Goal: Navigation & Orientation: Find specific page/section

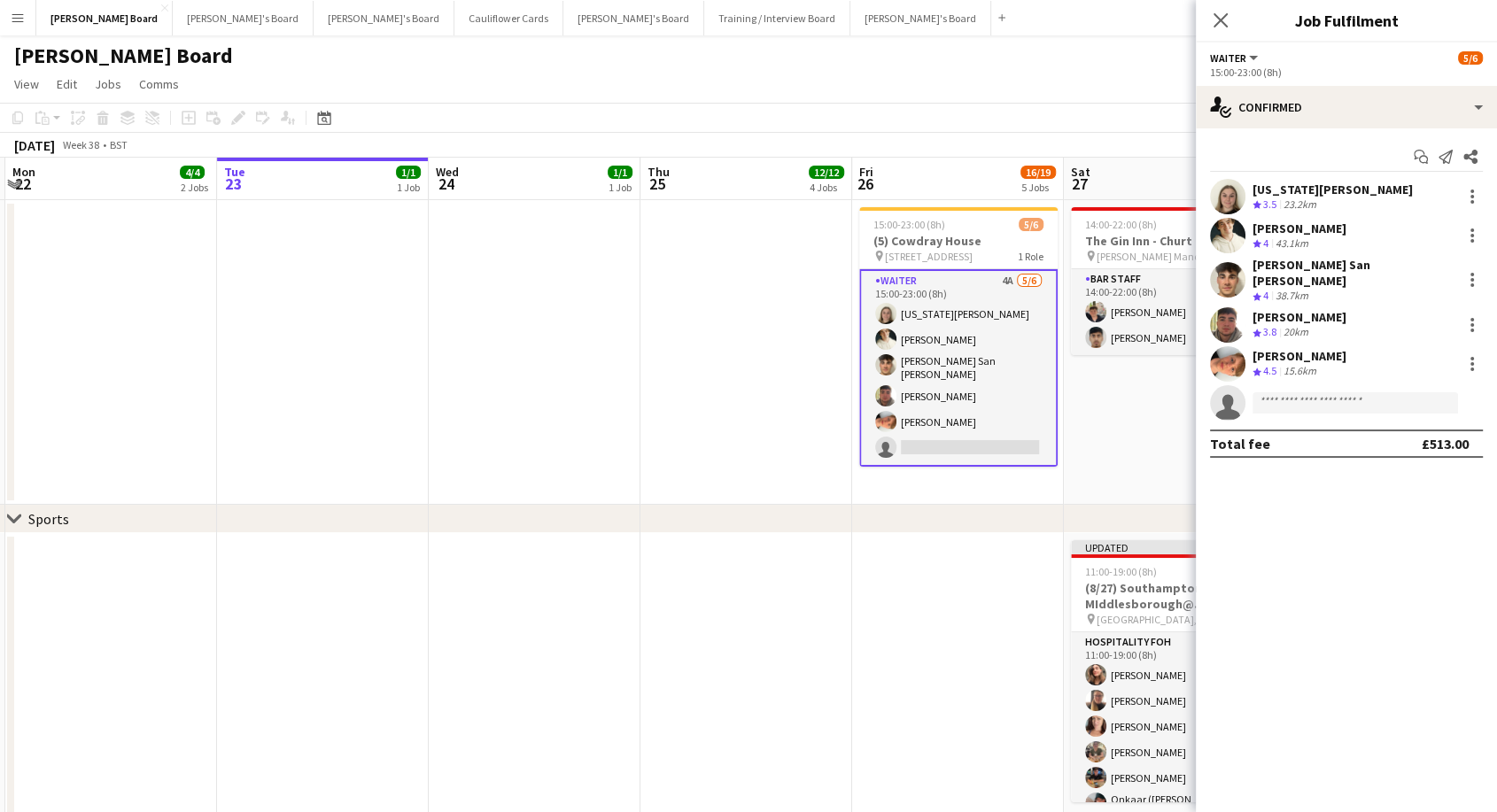
scroll to position [39, 0]
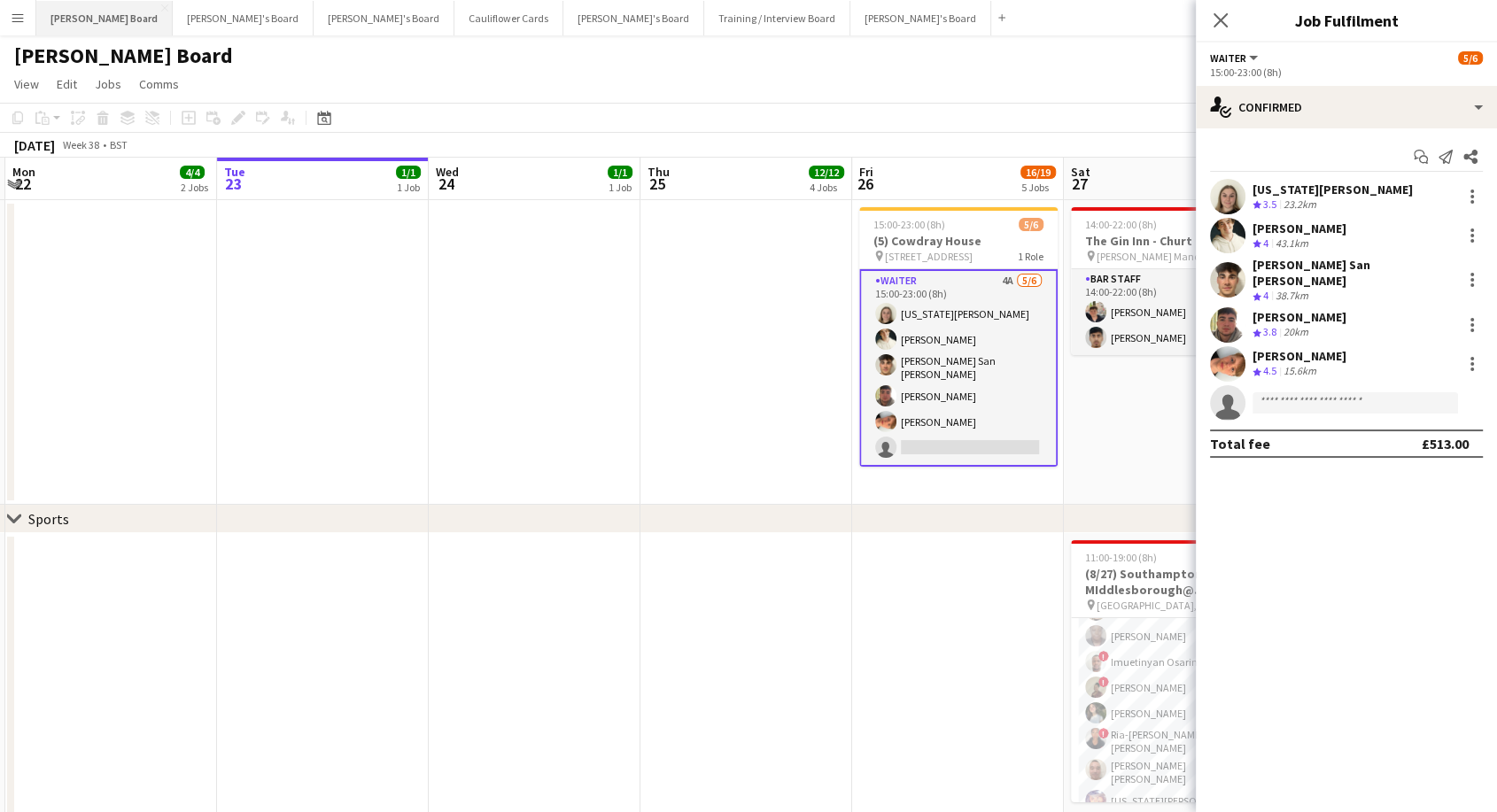
click at [53, 16] on button "Dean's Board Close" at bounding box center [104, 18] width 137 height 34
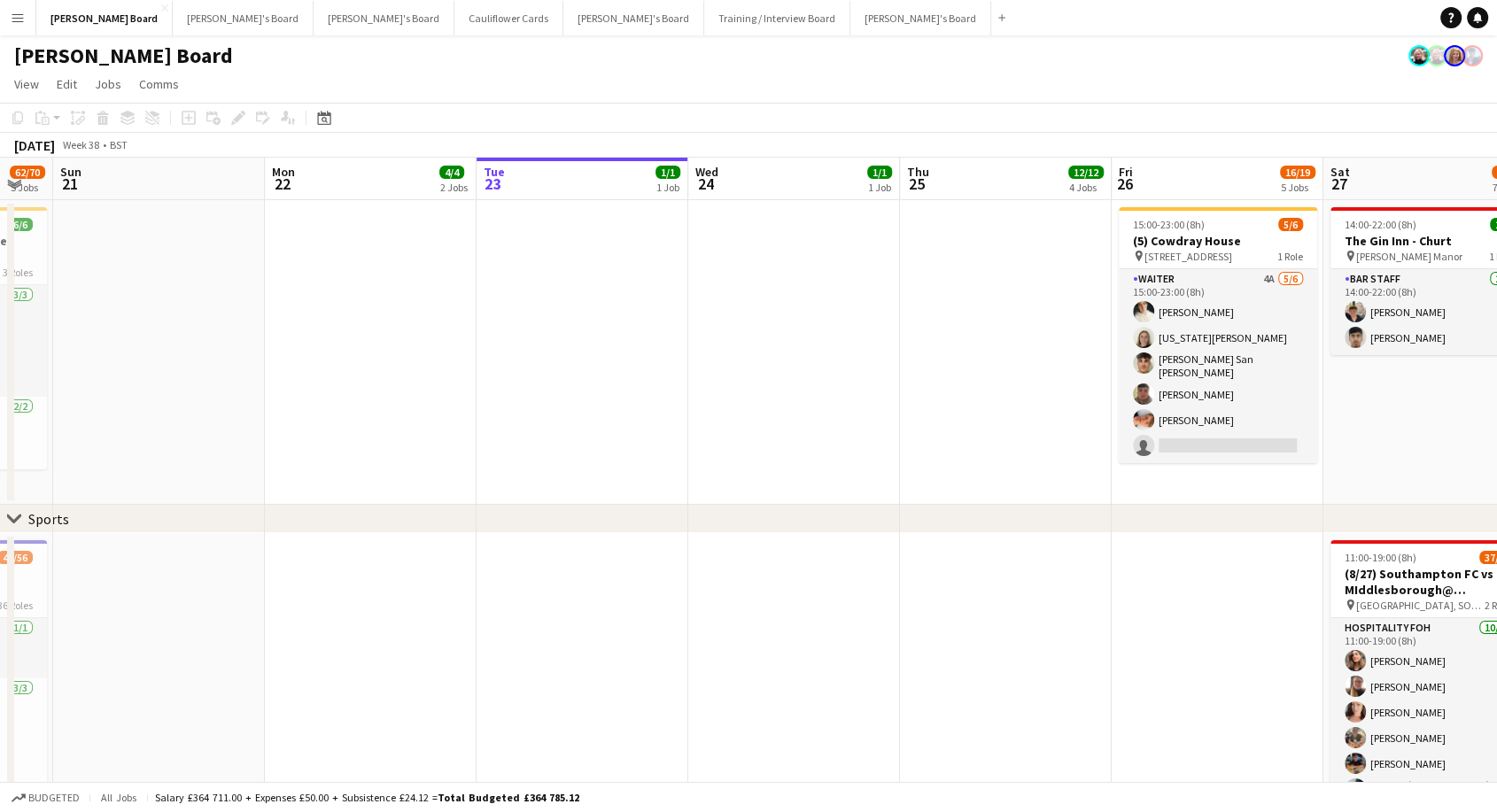
scroll to position [0, 810]
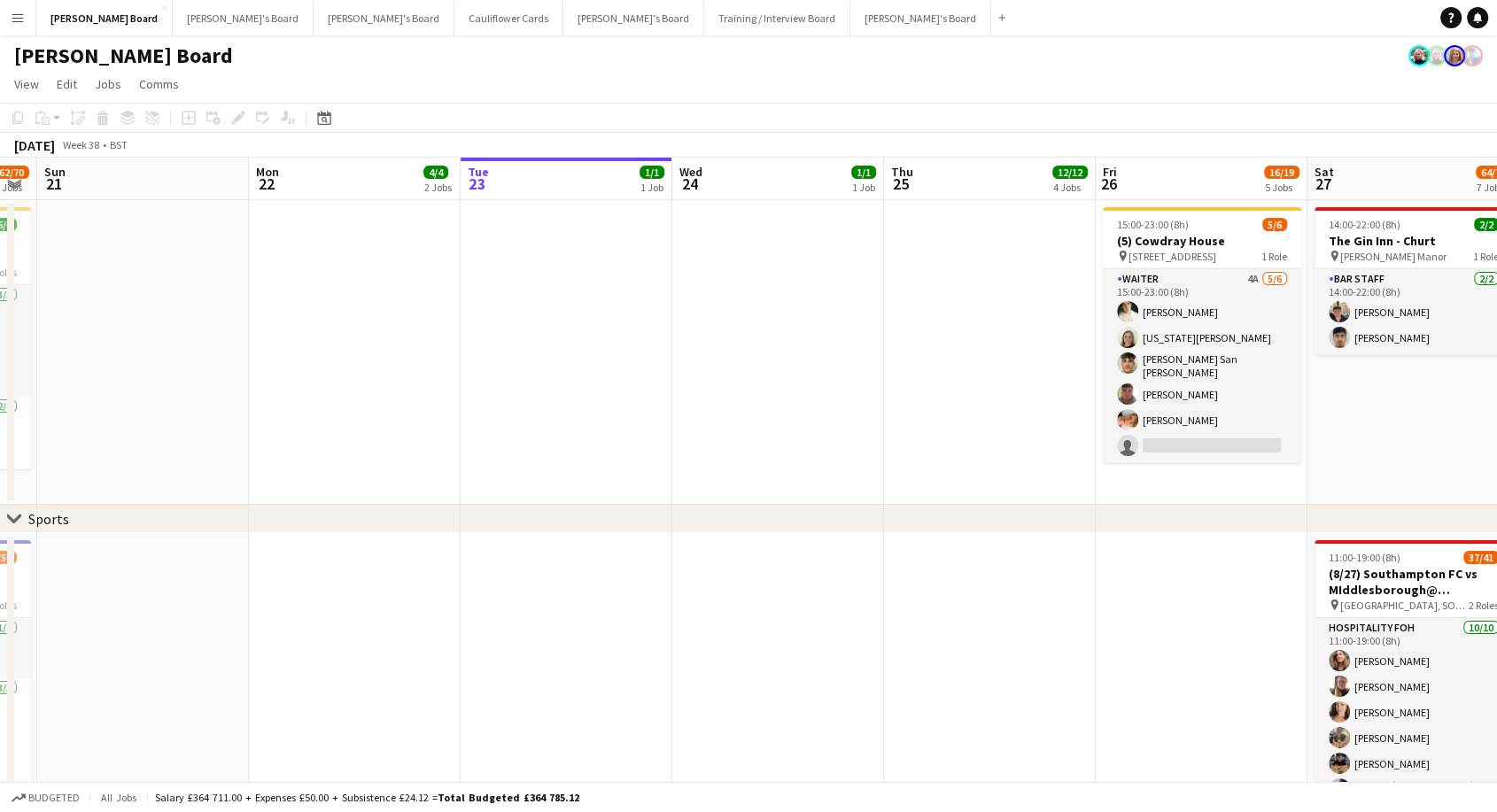
drag, startPoint x: 374, startPoint y: 367, endPoint x: 623, endPoint y: 412, distance: 253.0
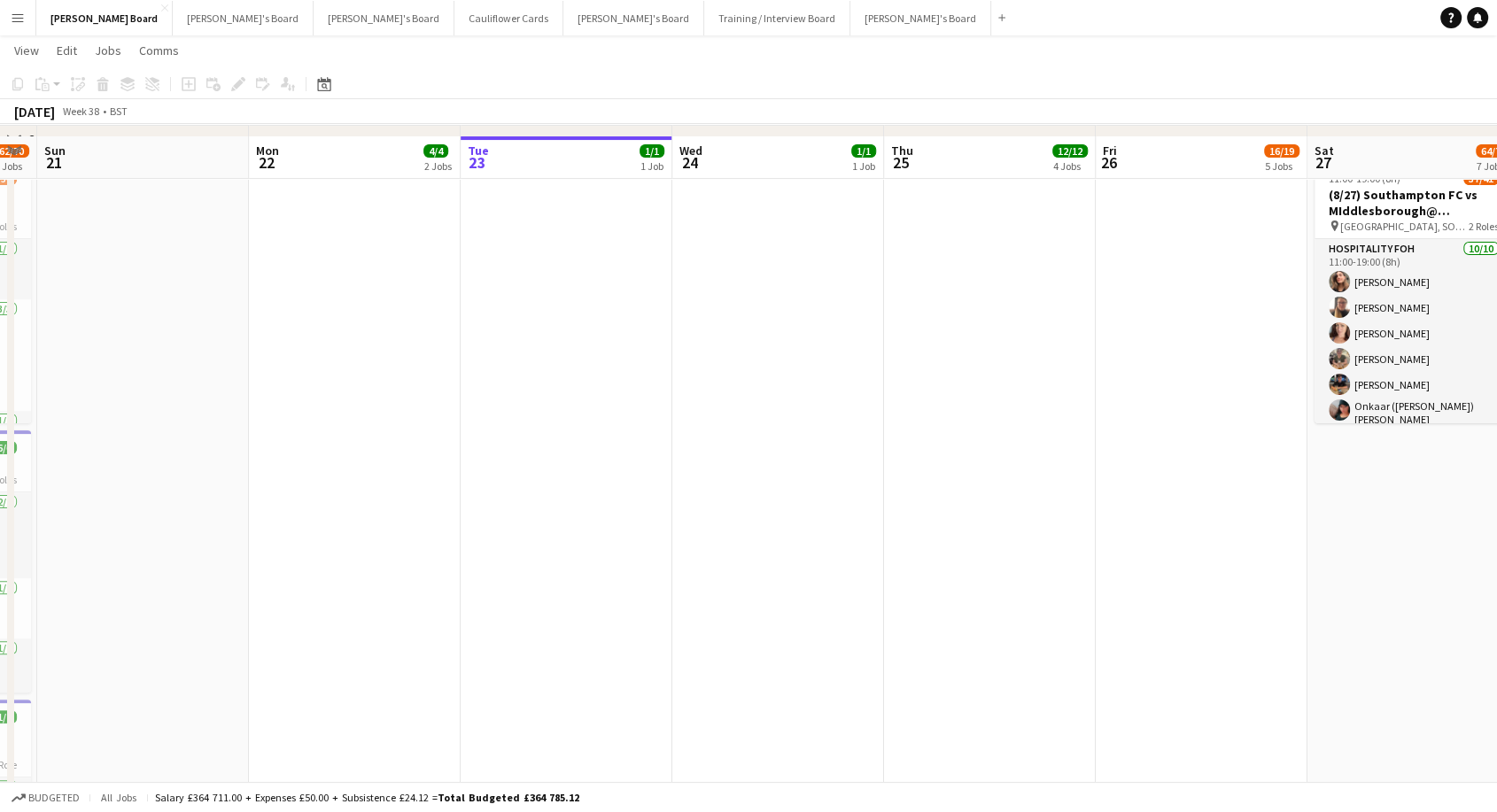
scroll to position [393, 0]
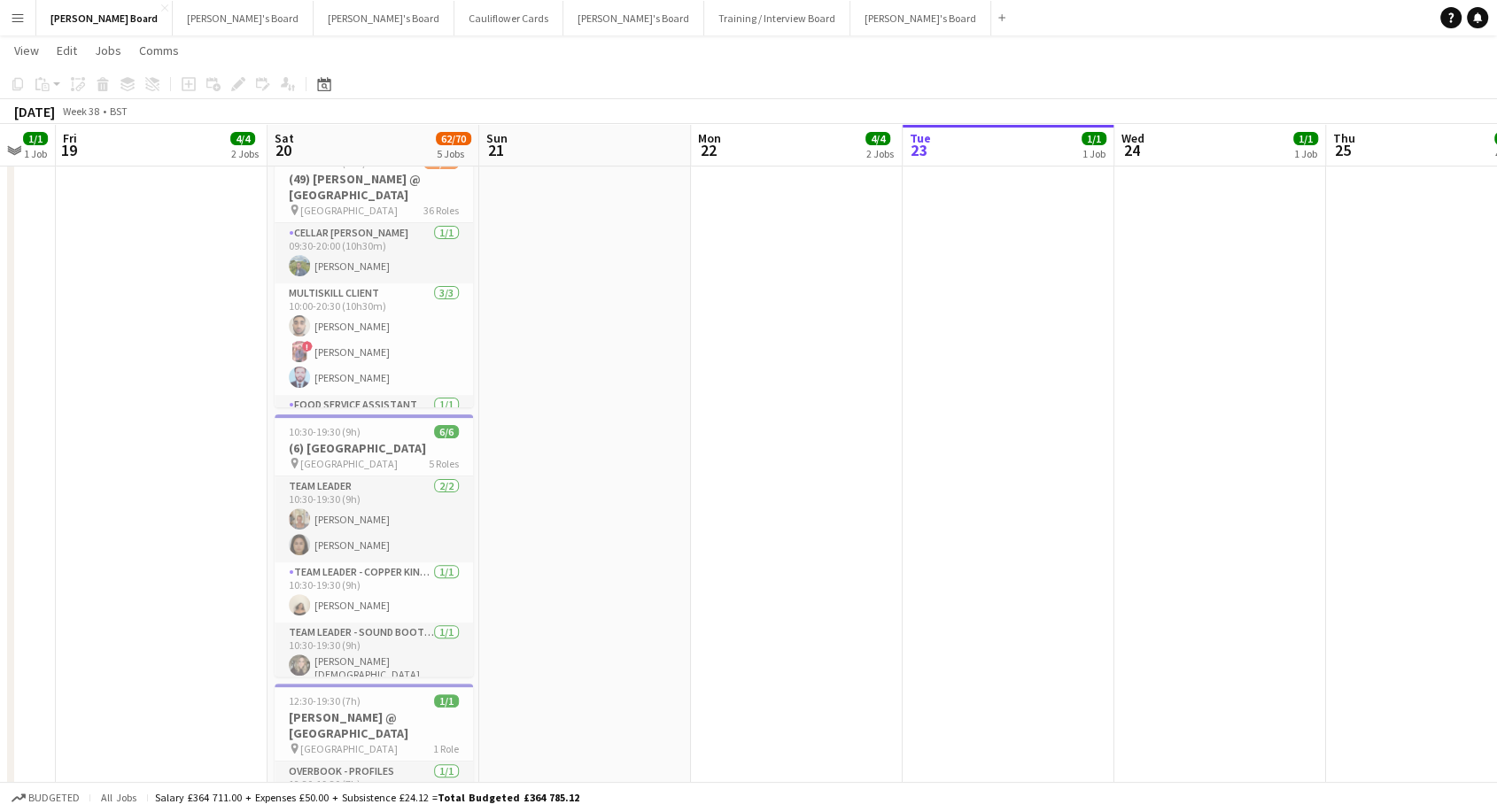
drag, startPoint x: 305, startPoint y: 405, endPoint x: 347, endPoint y: 67, distance: 340.6
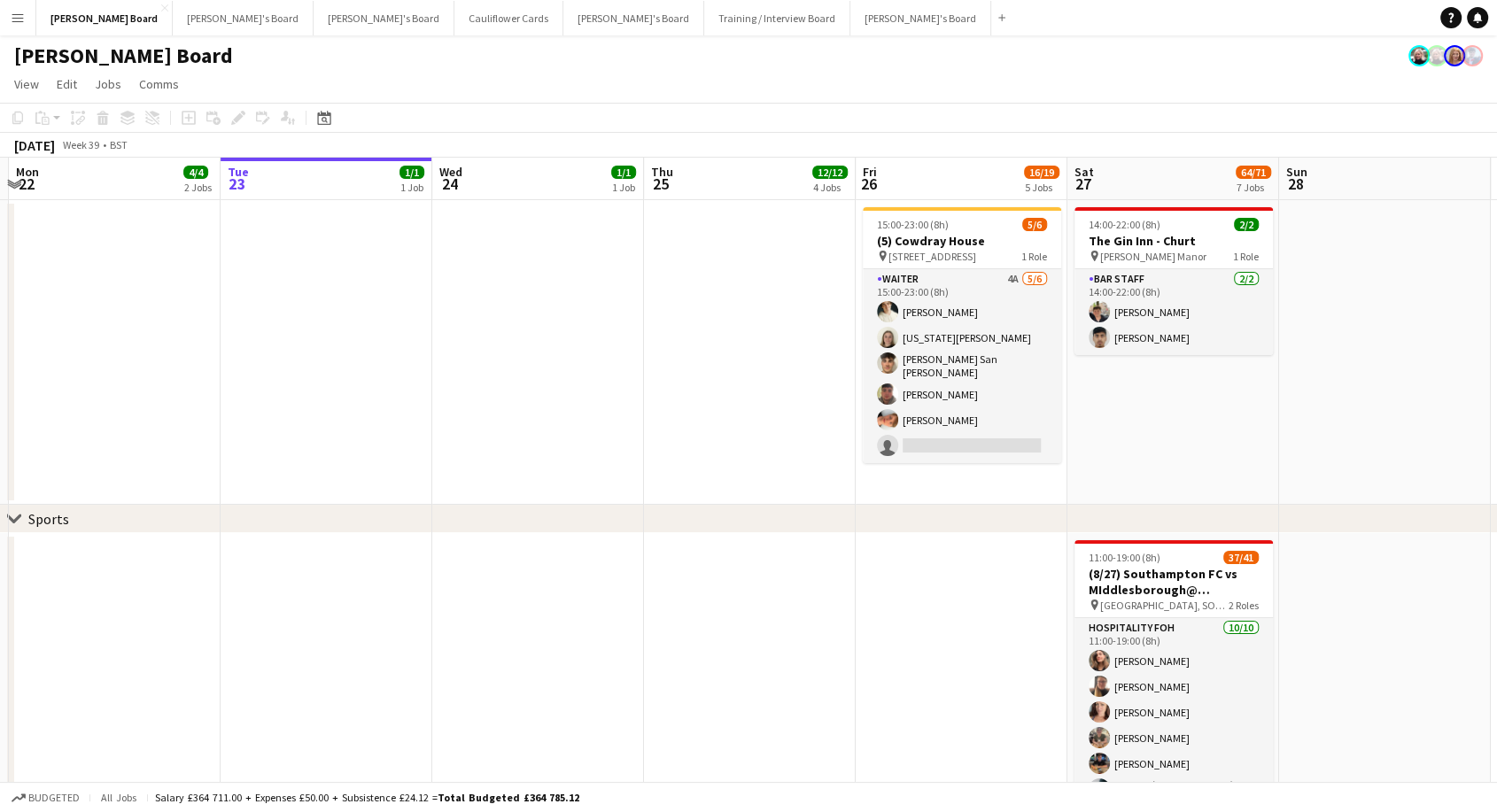
scroll to position [0, 688]
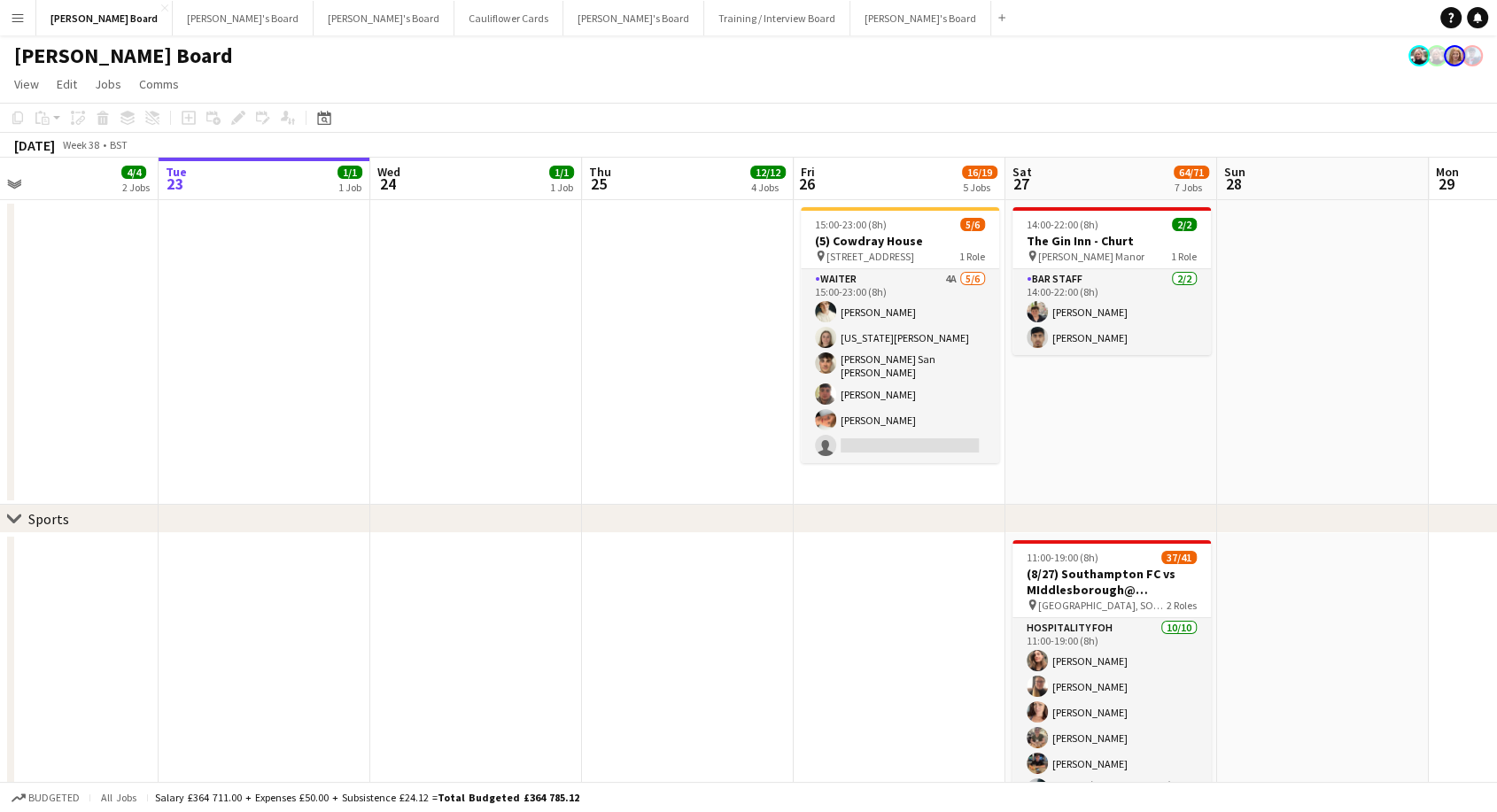
drag, startPoint x: 1212, startPoint y: 398, endPoint x: 471, endPoint y: 448, distance: 742.7
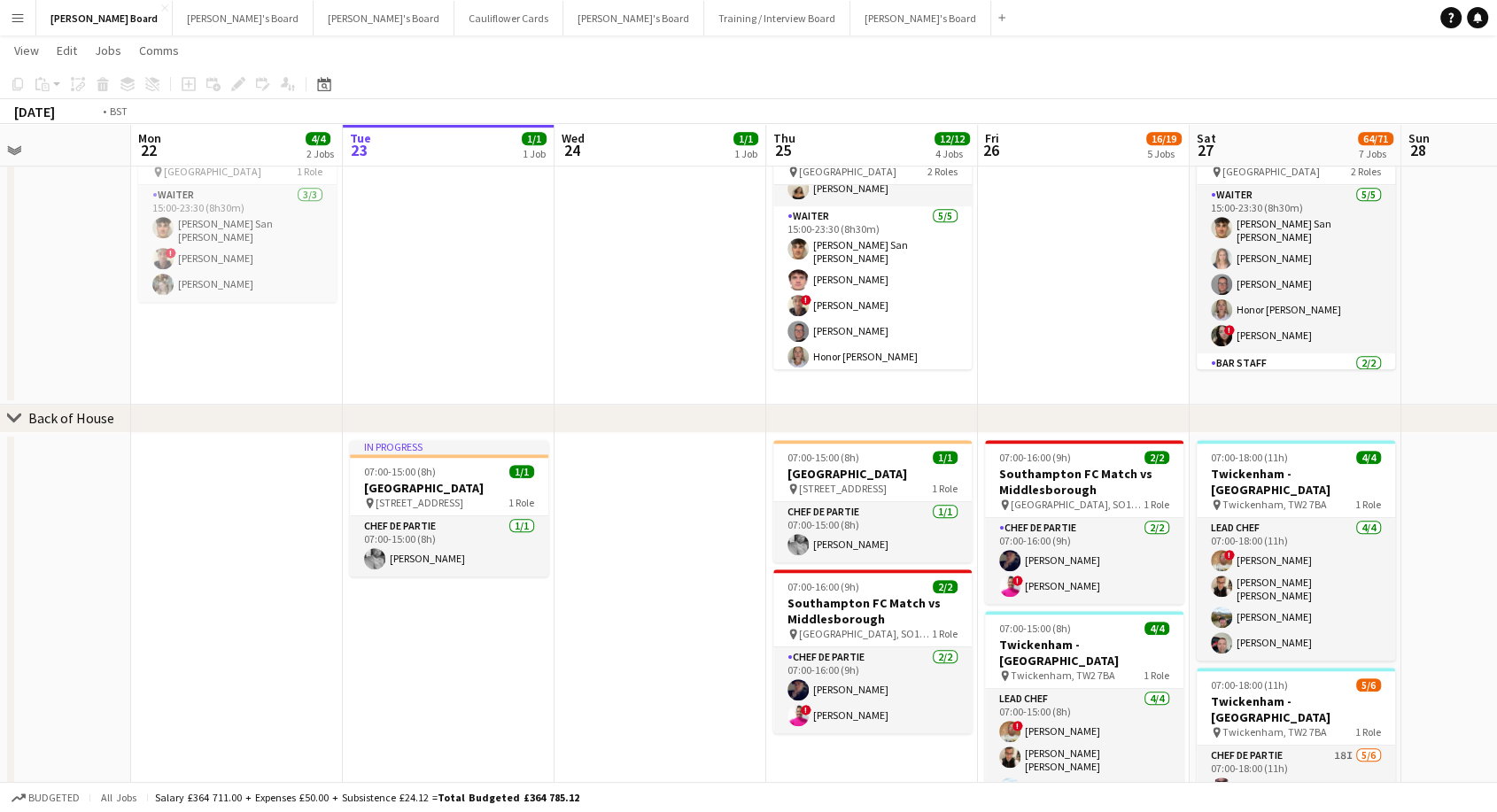
scroll to position [0, 522]
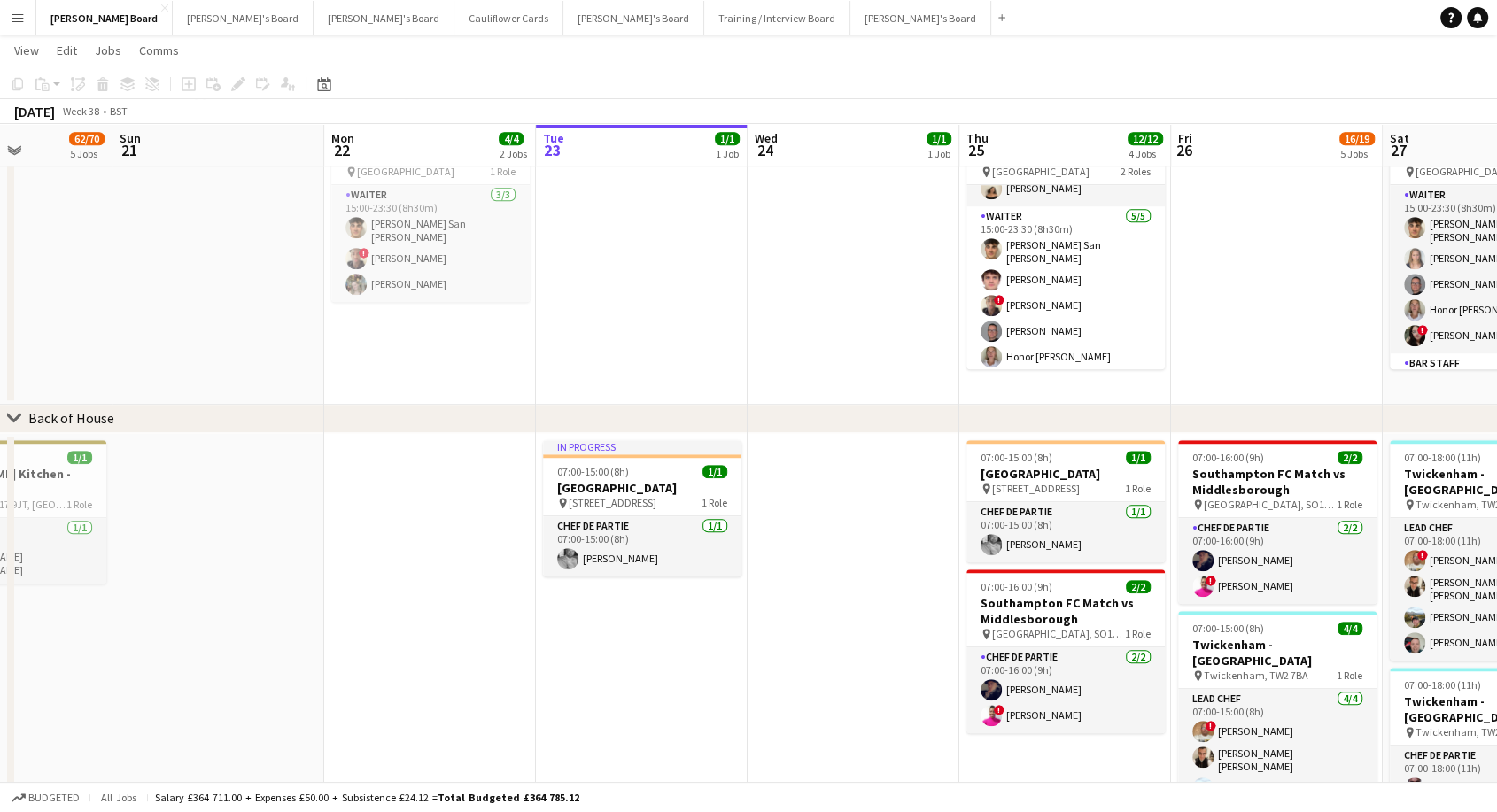
drag, startPoint x: 378, startPoint y: 308, endPoint x: 800, endPoint y: 409, distance: 433.9
click at [800, 409] on div "chevron-right Sports chevron-right Four Seasons chevron-right Back of House che…" at bounding box center [748, 272] width 1497 height 2766
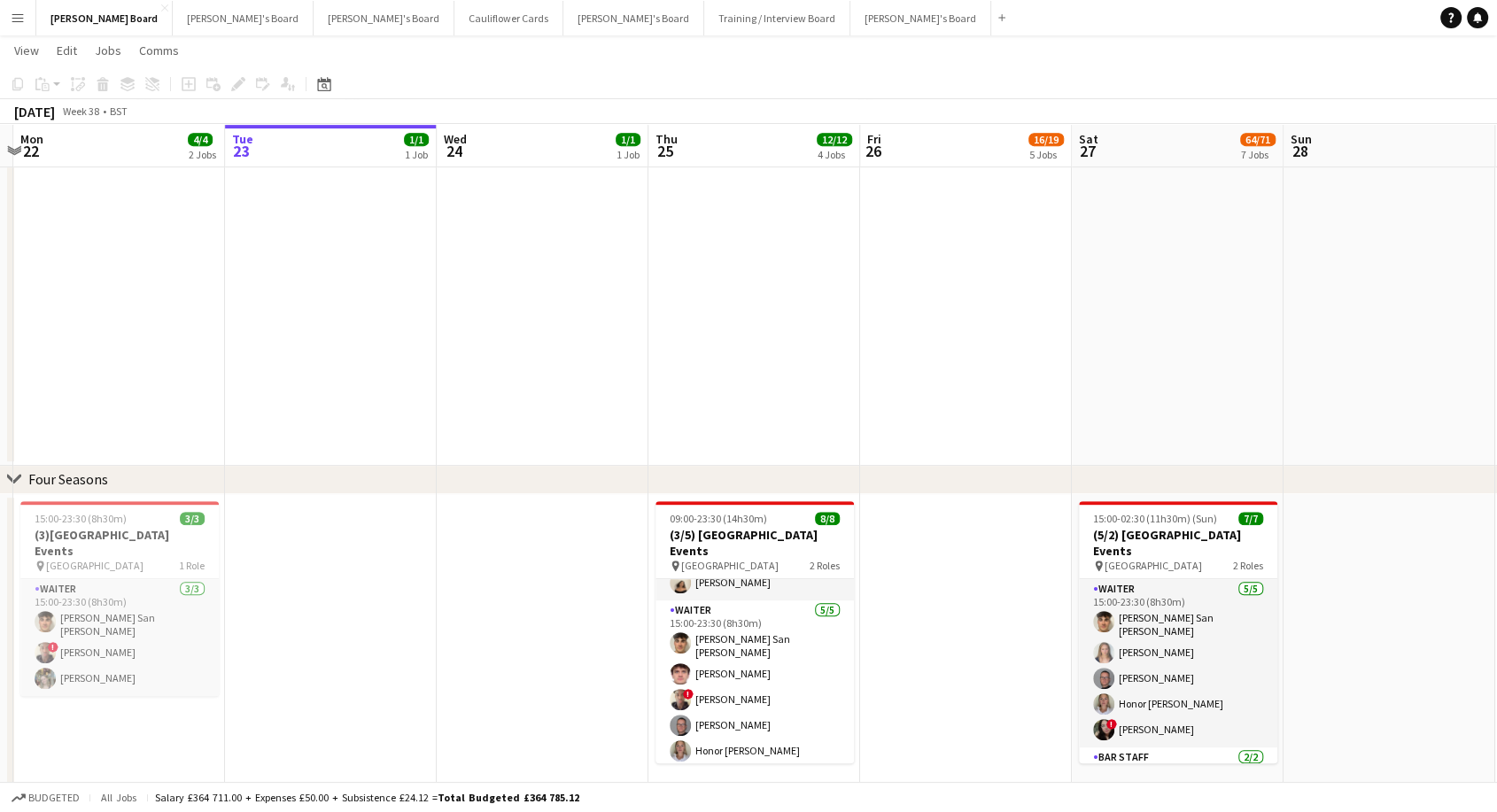
scroll to position [0, 833]
drag, startPoint x: 1241, startPoint y: 541, endPoint x: 932, endPoint y: 570, distance: 310.4
click at [932, 570] on app-calendar-viewport "Thu 18 1/1 1 Job Fri 19 4/4 2 Jobs Sat 20 62/70 5 Jobs Sun 21 Mon 22 4/4 2 Jobs…" at bounding box center [748, 666] width 1497 height 2766
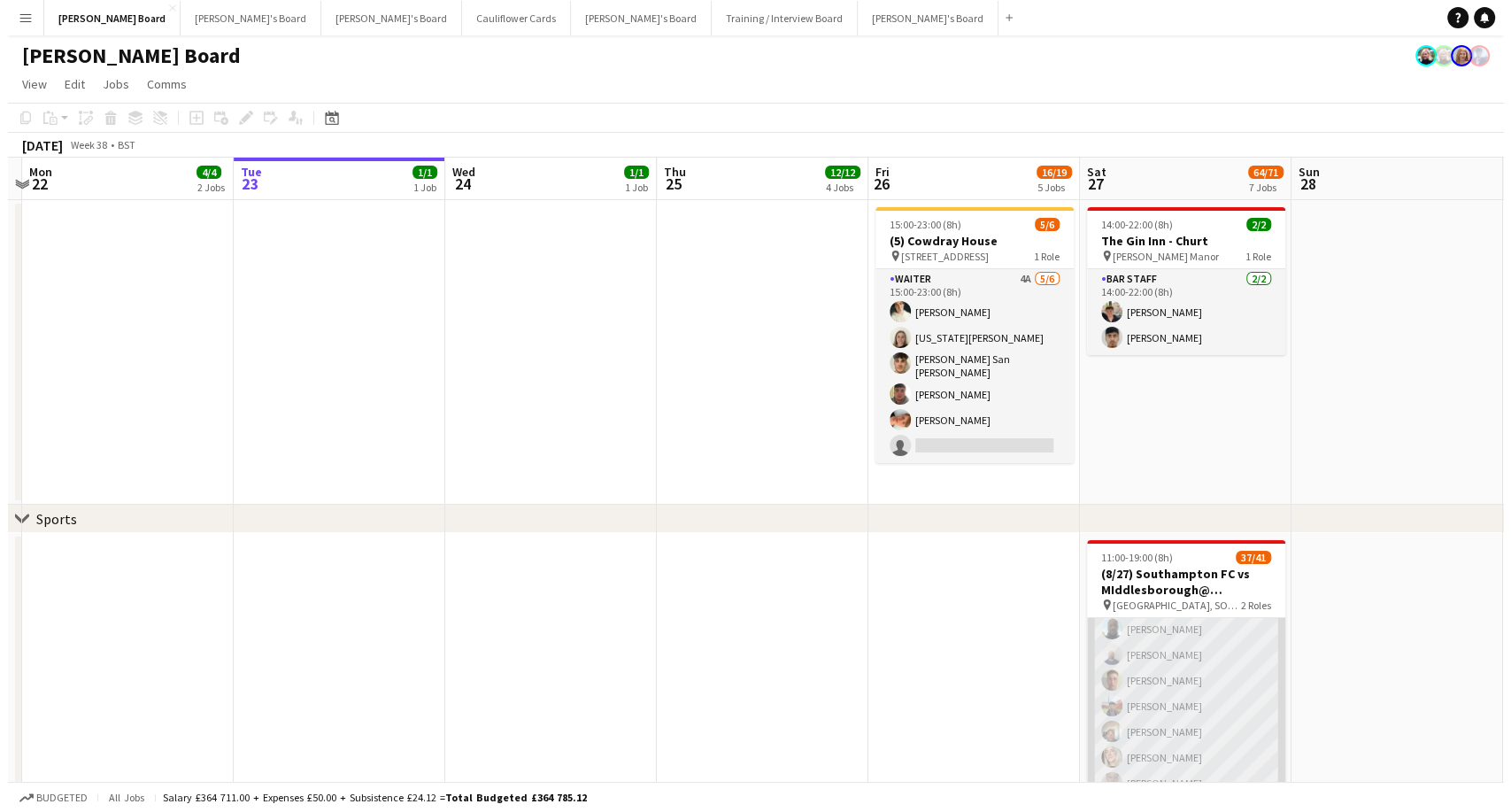
scroll to position [936, 0]
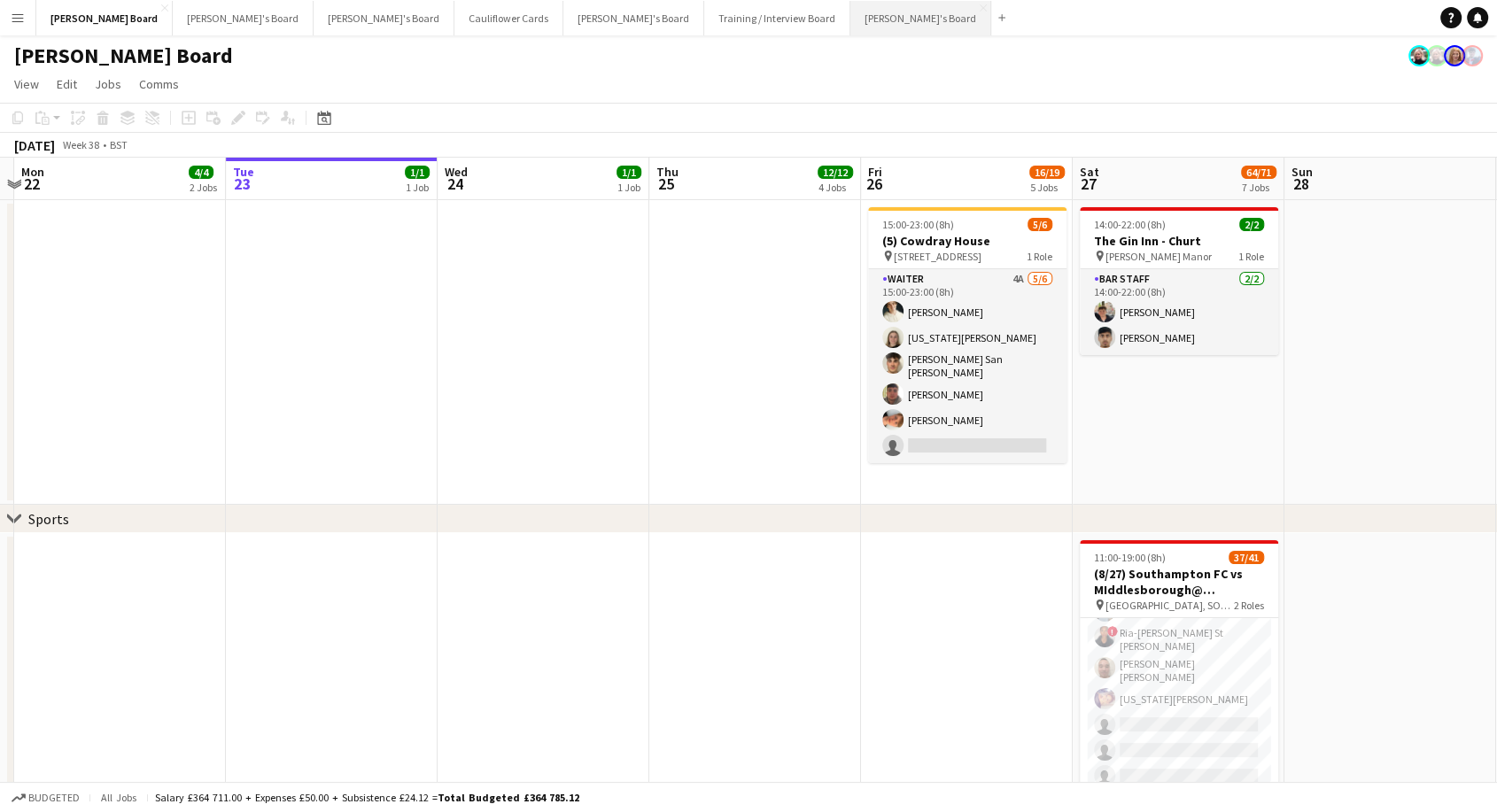
click at [850, 25] on button "Caitlin's Board Close" at bounding box center [919, 18] width 140 height 34
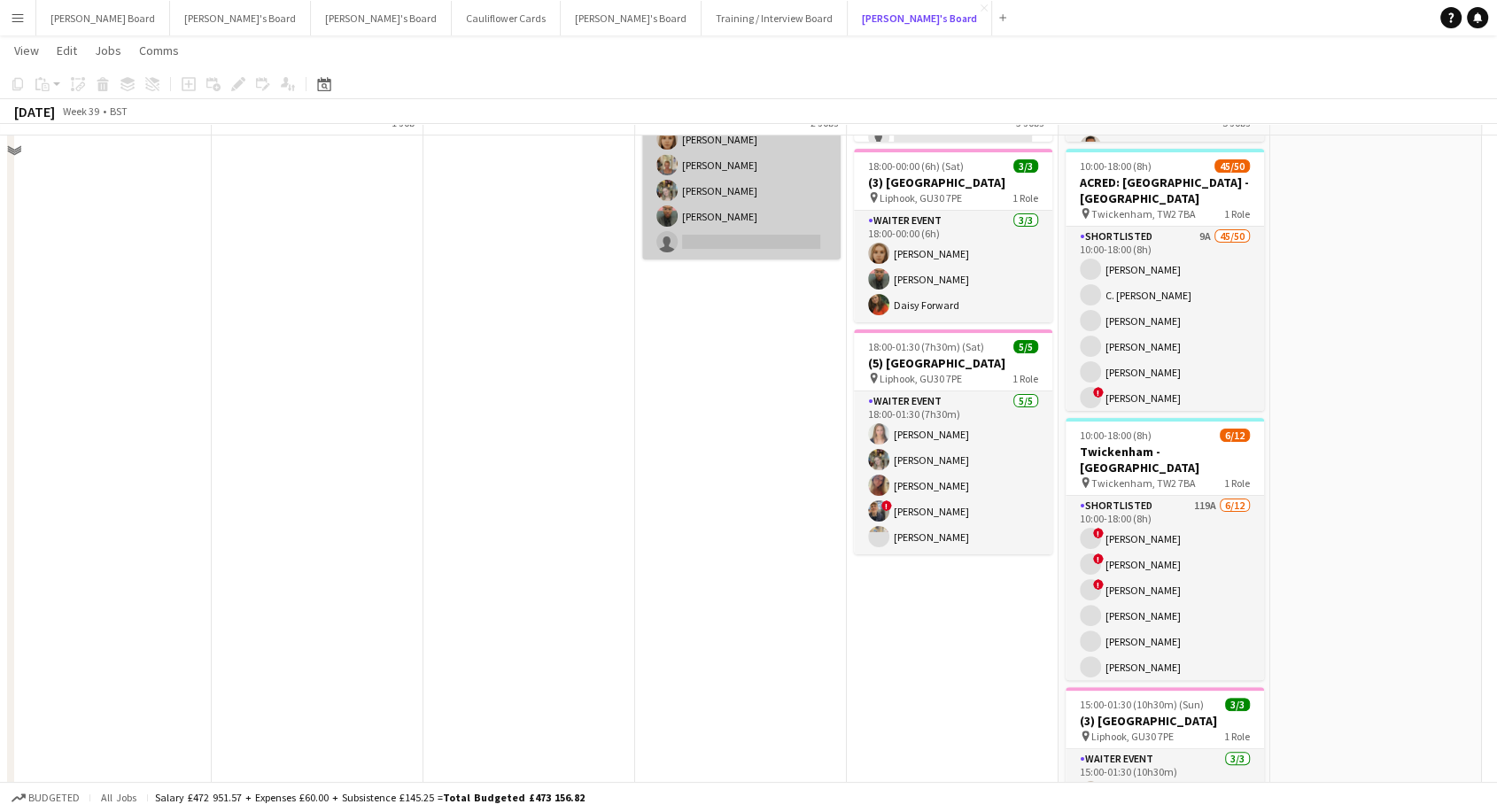
scroll to position [295, 0]
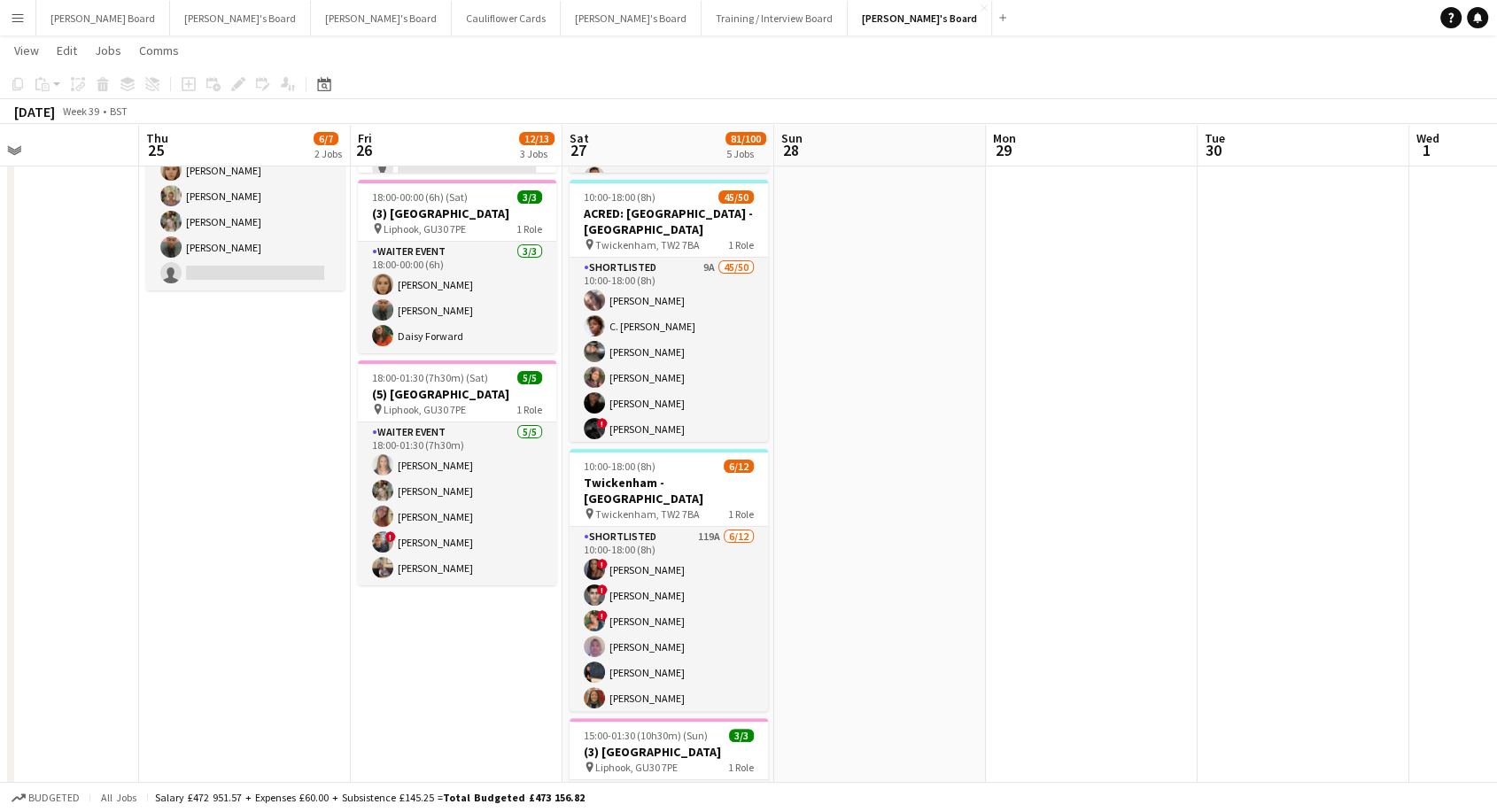
drag, startPoint x: 725, startPoint y: 484, endPoint x: 230, endPoint y: 530, distance: 497.1
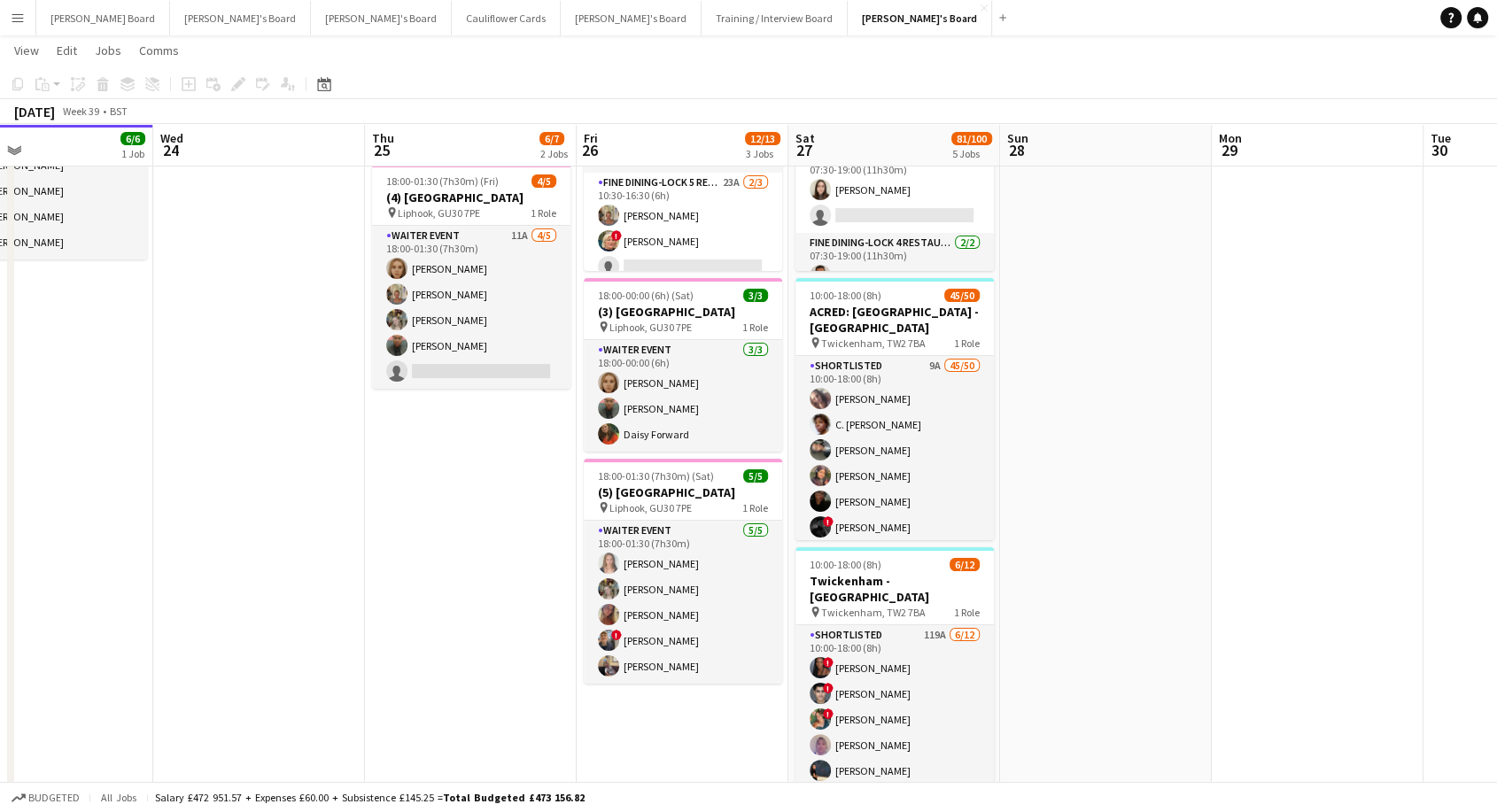
scroll to position [0, 478]
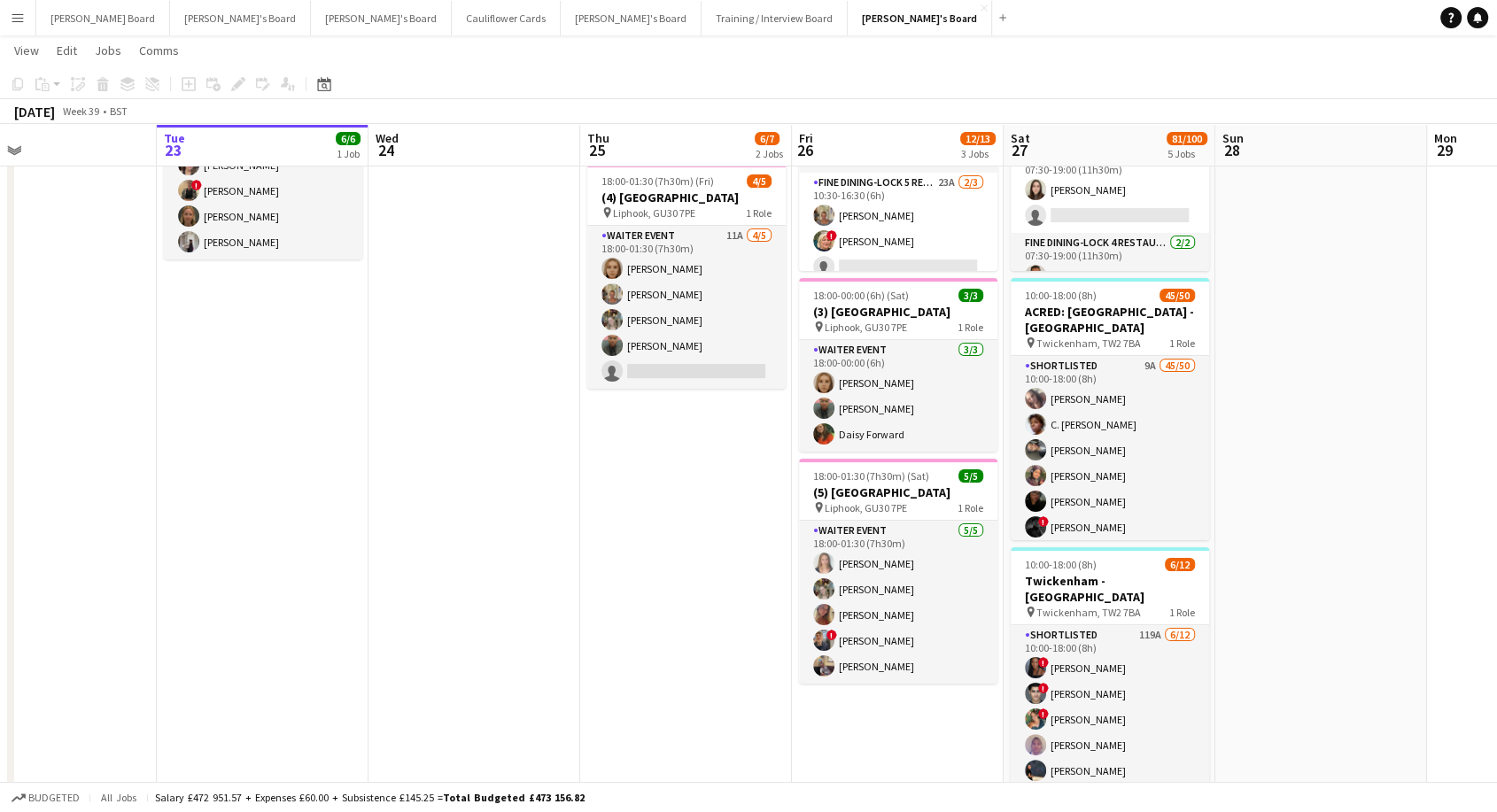
drag, startPoint x: 149, startPoint y: 536, endPoint x: 588, endPoint y: 603, distance: 444.1
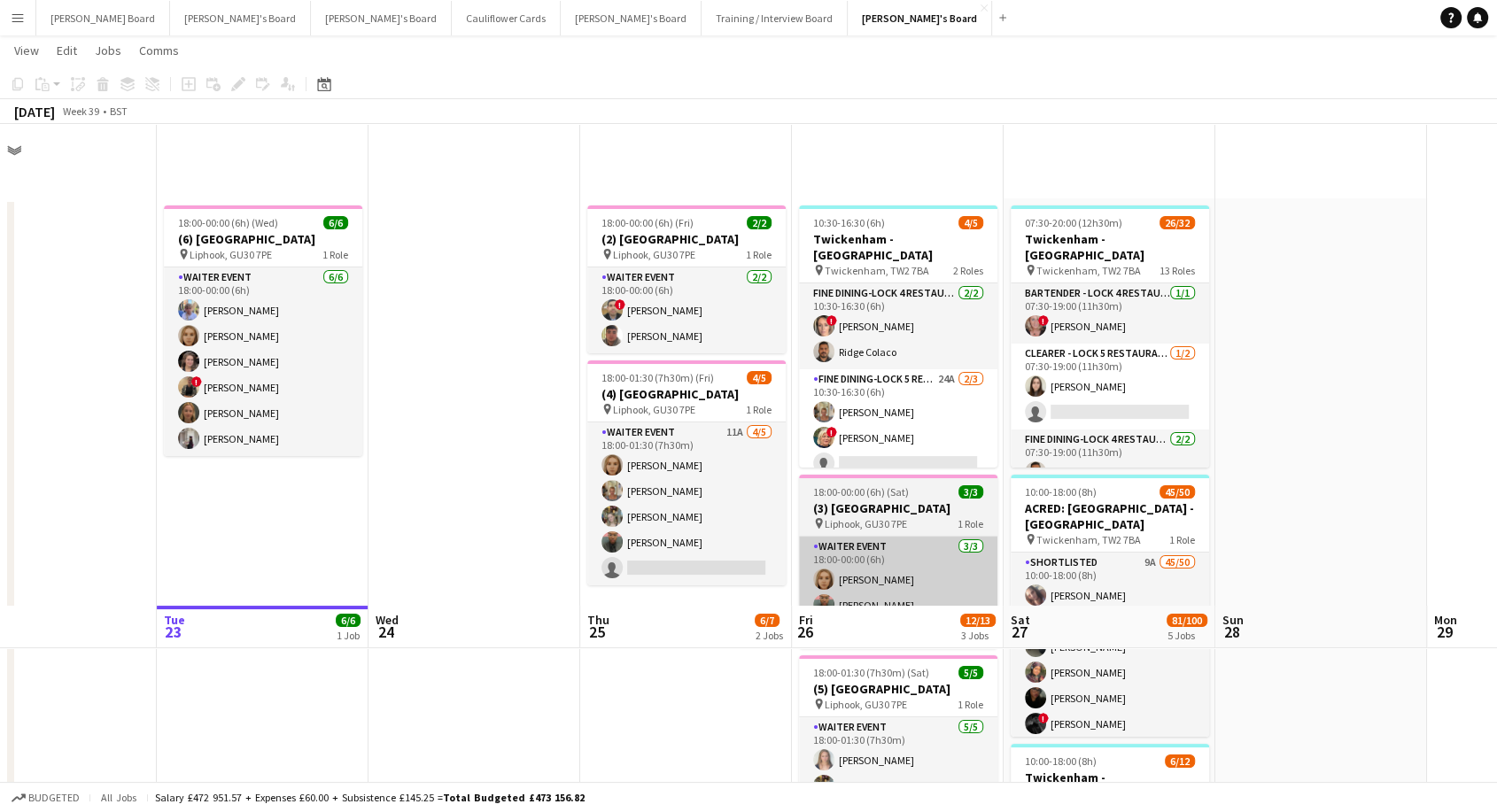
scroll to position [710, 0]
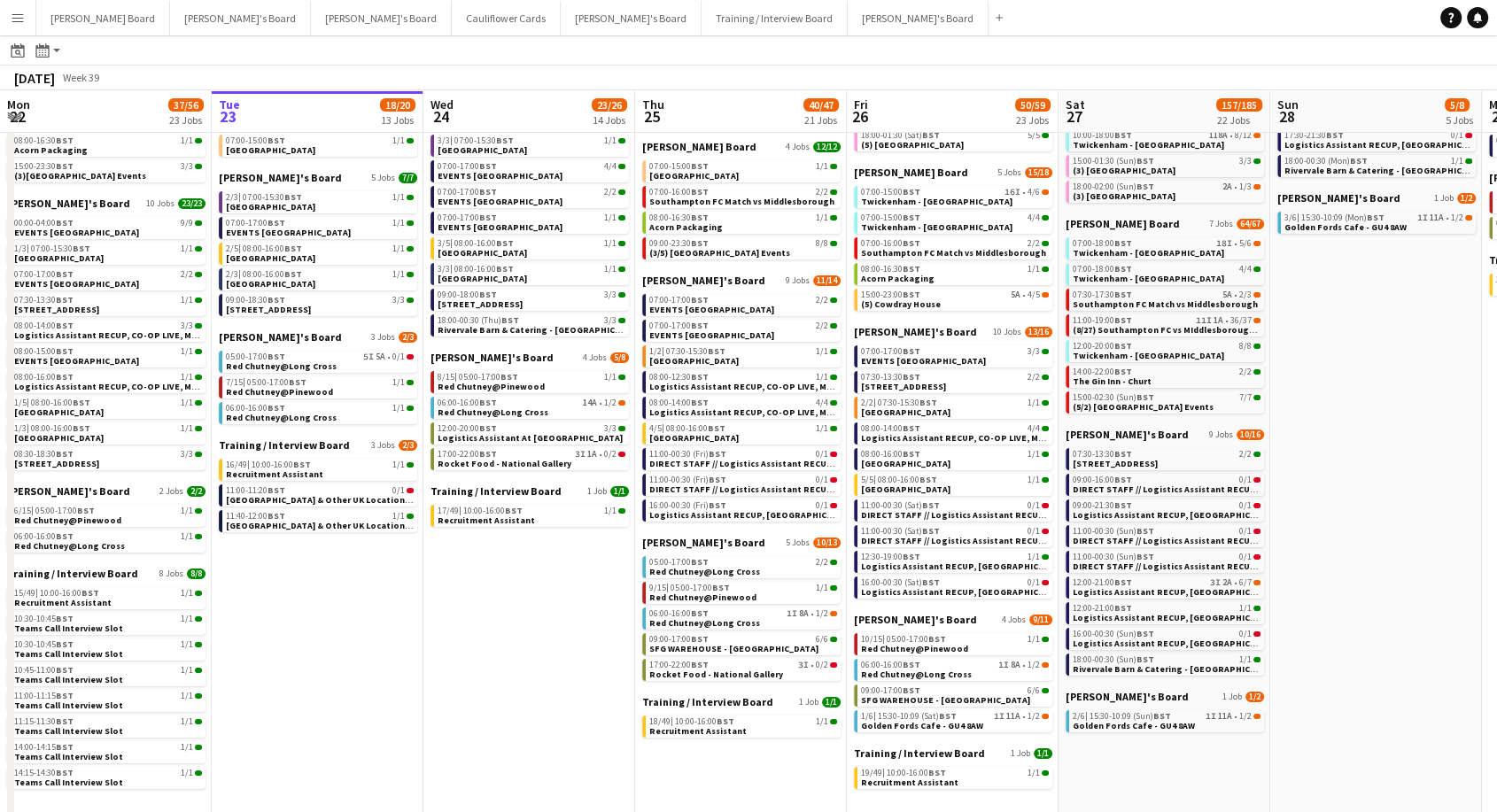
scroll to position [0, 458]
